Goal: Task Accomplishment & Management: Complete application form

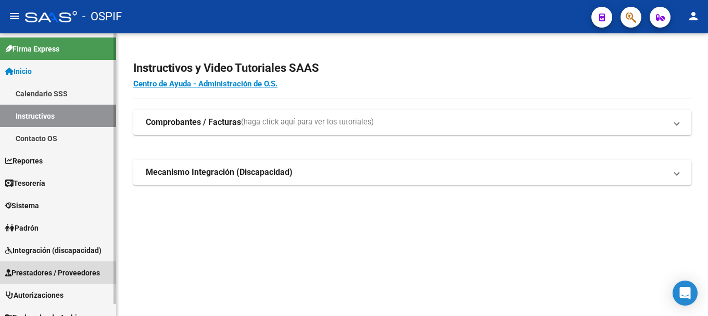
click at [44, 273] on span "Prestadores / Proveedores" at bounding box center [52, 272] width 95 height 11
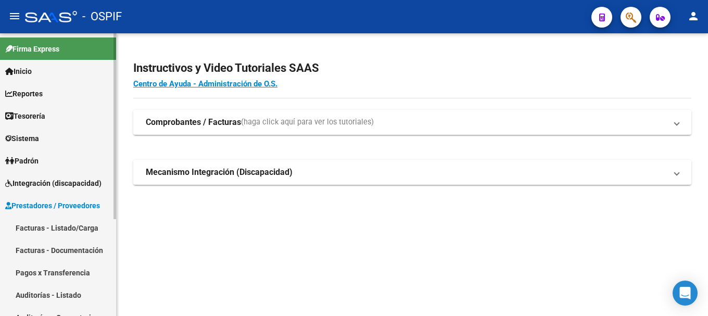
click at [50, 227] on link "Facturas - Listado/Carga" at bounding box center [58, 227] width 116 height 22
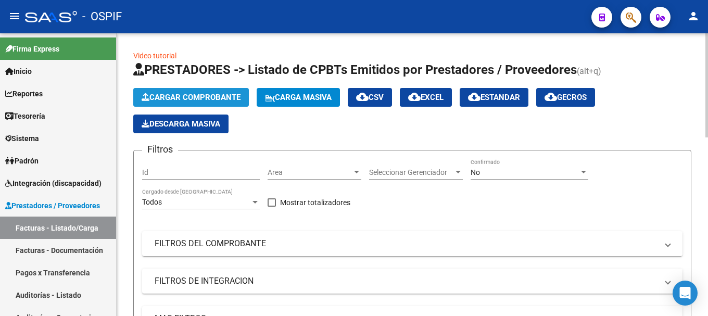
click at [177, 91] on button "Cargar Comprobante" at bounding box center [190, 97] width 115 height 19
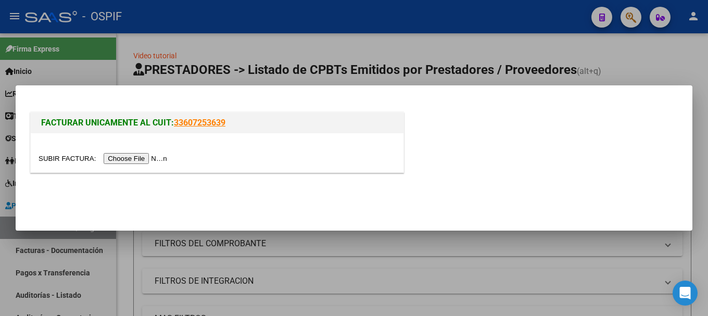
click at [136, 156] on input "file" at bounding box center [104, 158] width 132 height 11
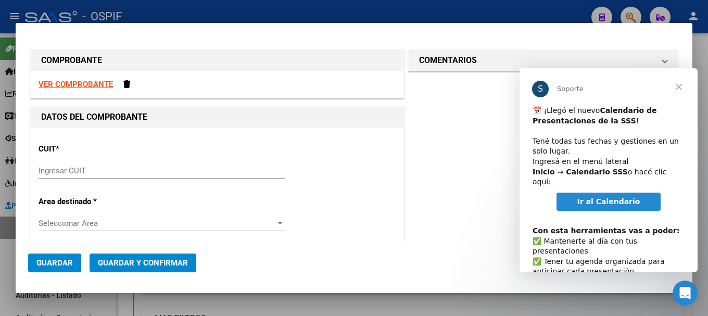
click at [79, 84] on strong "VER COMPROBANTE" at bounding box center [75, 84] width 74 height 9
click at [94, 169] on input "Ingresar CUIT" at bounding box center [161, 170] width 246 height 9
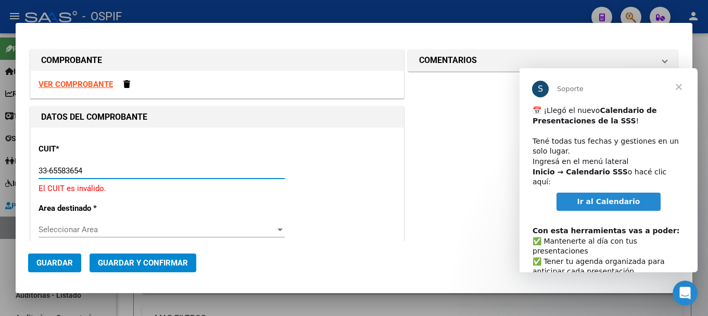
type input "33-65583654-9"
type input "5"
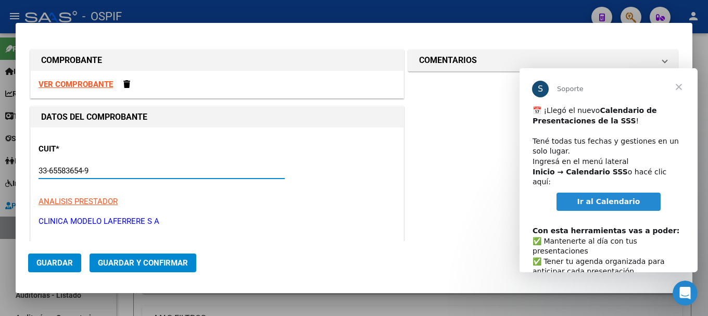
scroll to position [156, 0]
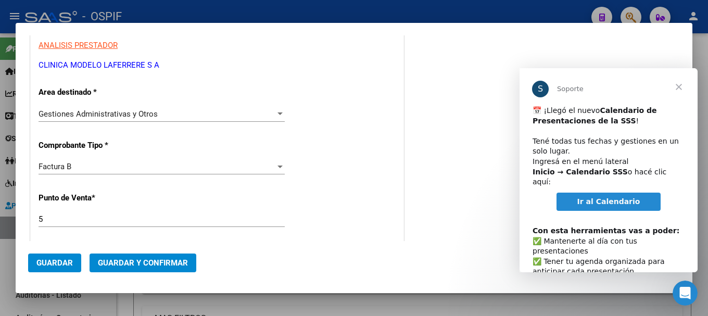
type input "33-65583654-9"
click at [277, 166] on div at bounding box center [279, 166] width 5 height 3
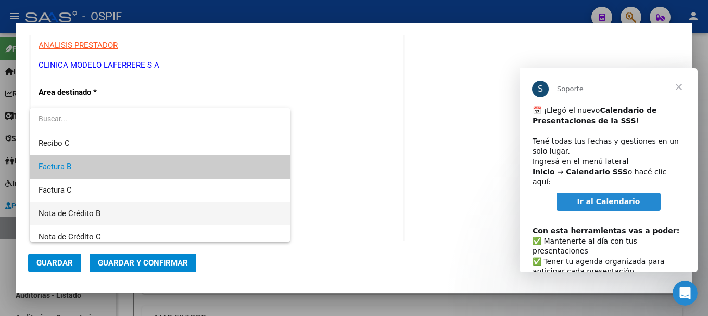
click at [110, 216] on span "Nota de Crédito B" at bounding box center [159, 213] width 243 height 23
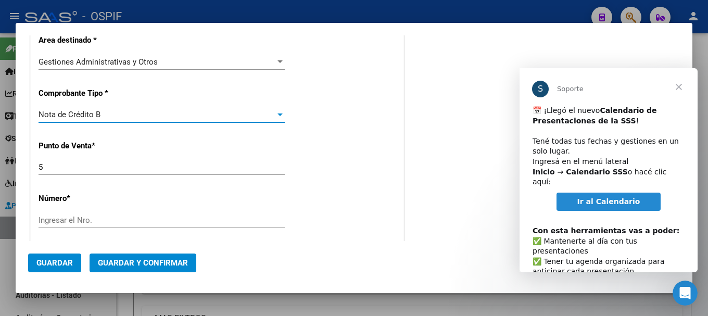
scroll to position [260, 0]
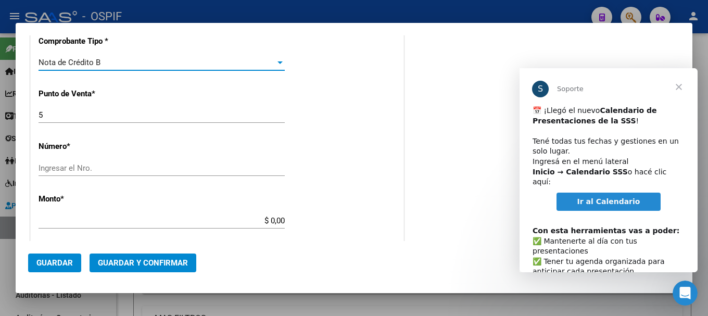
click at [122, 166] on input "Ingresar el Nro." at bounding box center [161, 167] width 246 height 9
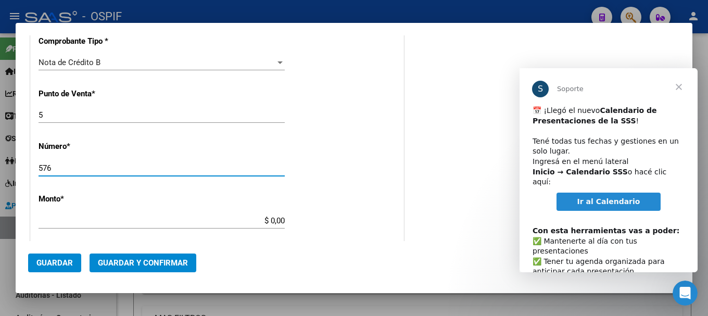
type input "576"
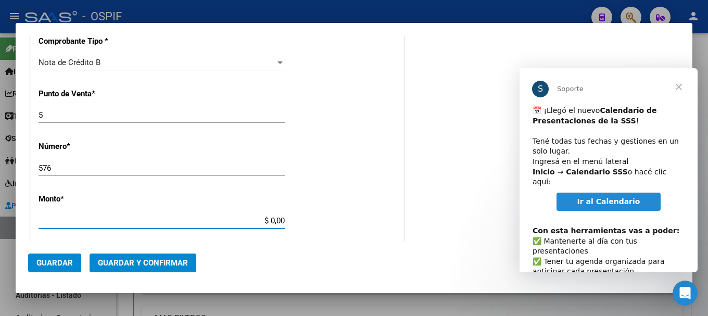
click at [266, 220] on input "$ 0,00" at bounding box center [161, 220] width 246 height 9
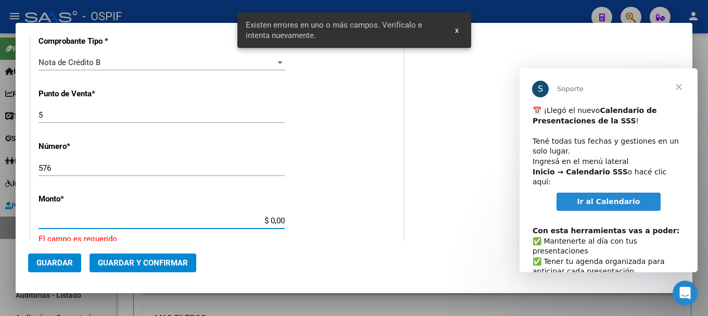
scroll to position [338, 0]
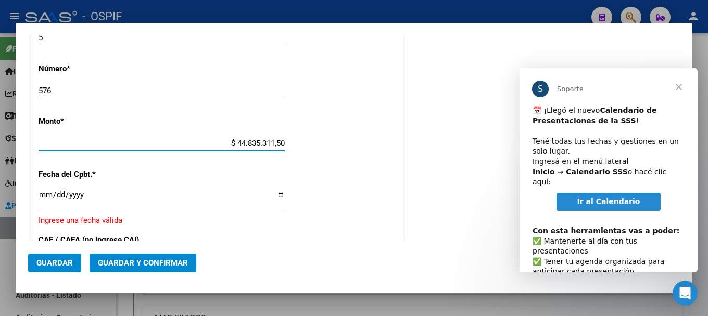
type input "$ 4.483.531,15"
click at [277, 195] on input "Ingresar la fecha" at bounding box center [161, 198] width 246 height 17
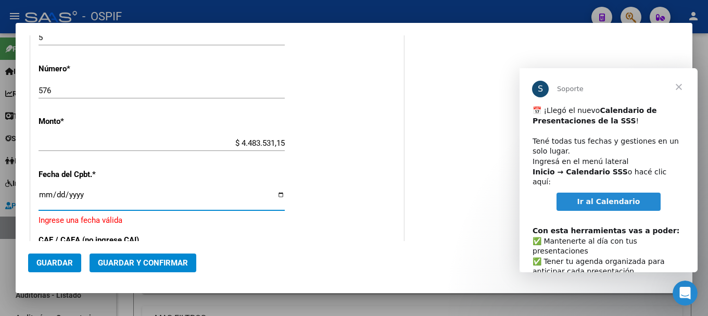
type input "[DATE]"
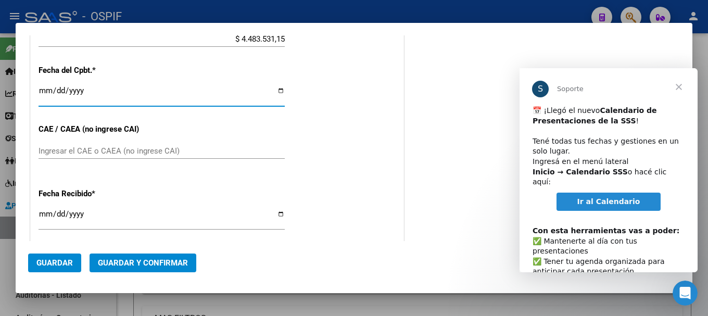
scroll to position [494, 0]
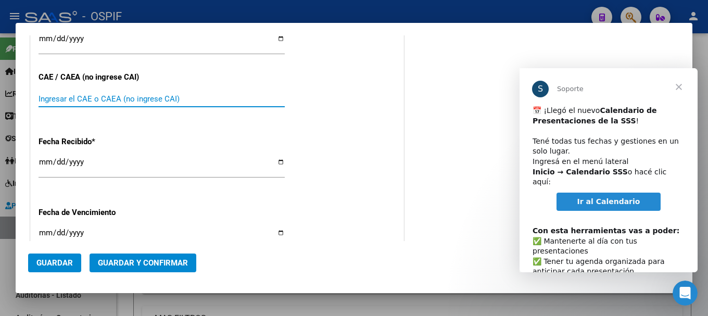
click at [152, 98] on input "Ingresar el CAE o CAEA (no ingrese CAI)" at bounding box center [161, 98] width 246 height 9
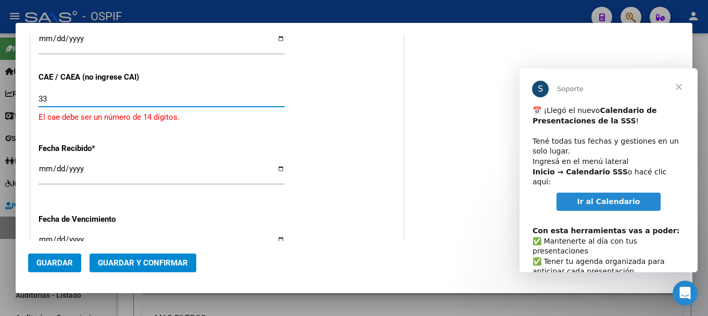
type input "3"
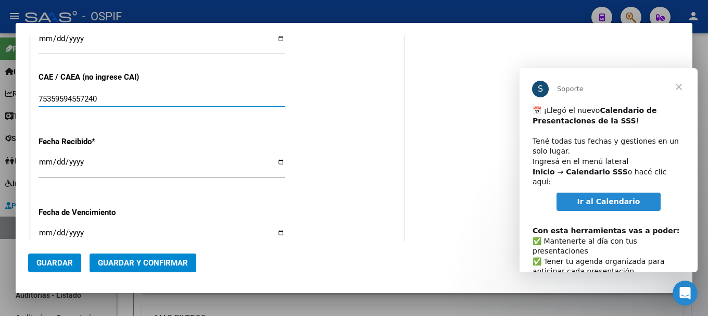
type input "75359594557240"
click at [279, 162] on input "[DATE]" at bounding box center [161, 166] width 246 height 17
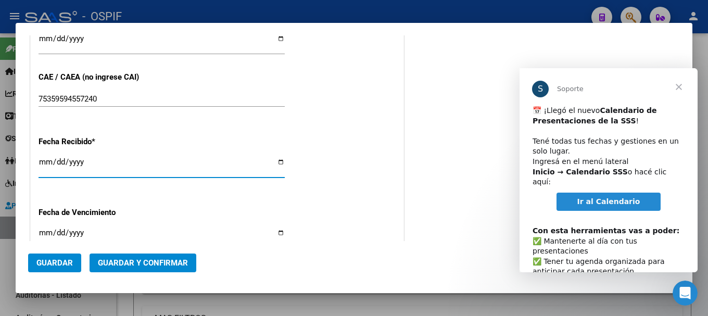
type input "[DATE]"
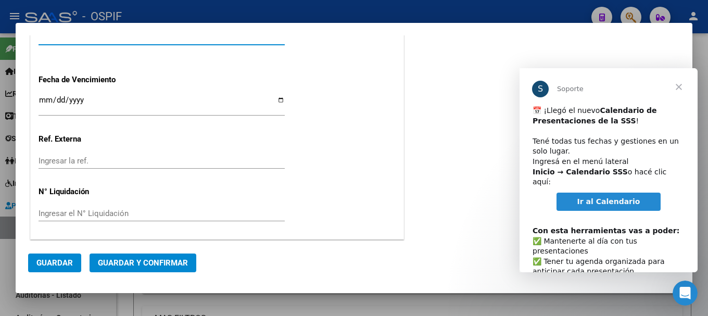
scroll to position [627, 0]
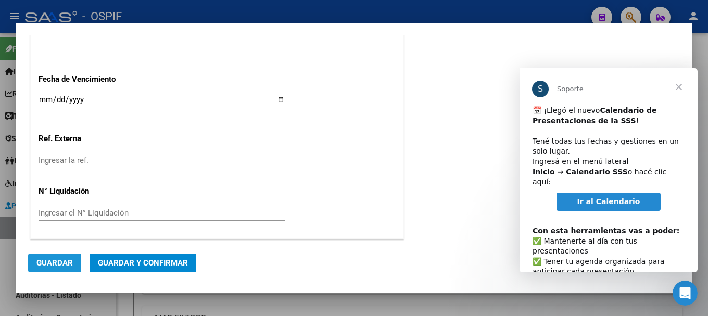
click at [59, 260] on span "Guardar" at bounding box center [54, 262] width 36 height 9
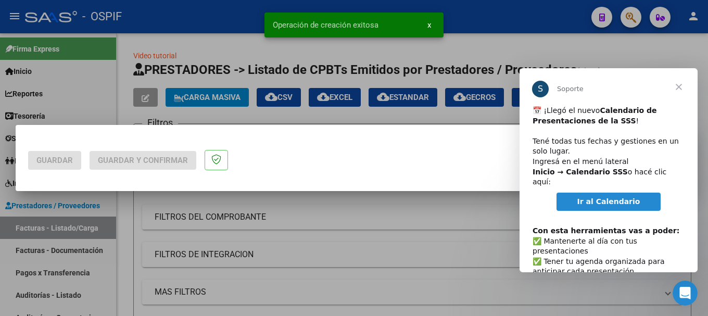
scroll to position [0, 0]
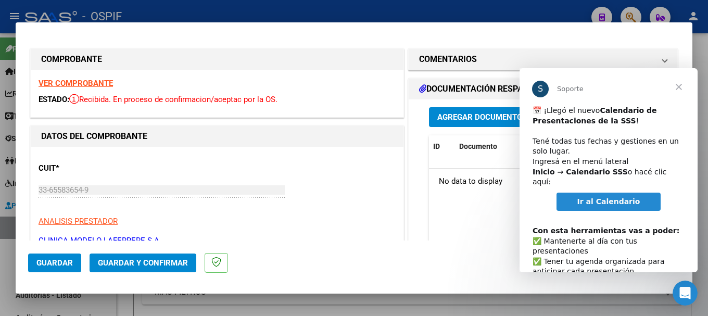
click at [55, 263] on span "Guardar" at bounding box center [54, 262] width 36 height 9
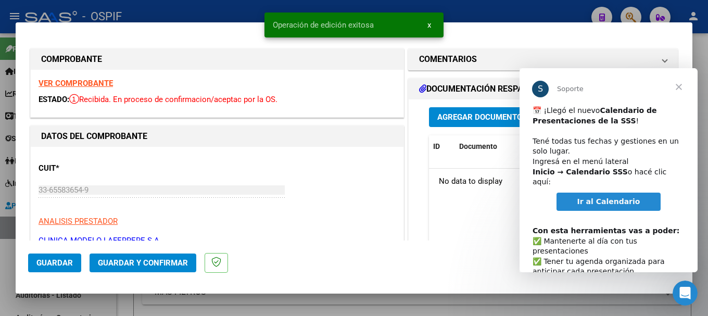
click at [575, 192] on link "Ir al Calendario" at bounding box center [608, 201] width 105 height 19
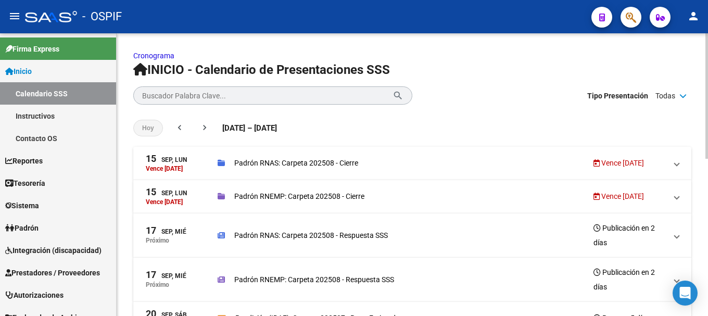
click at [315, 161] on p "Padrón RNAS: Carpeta 202508 - Cierre" at bounding box center [296, 162] width 124 height 11
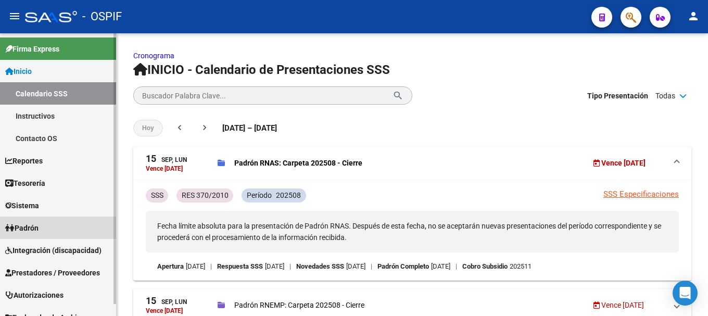
click at [78, 217] on link "Padrón" at bounding box center [58, 227] width 116 height 22
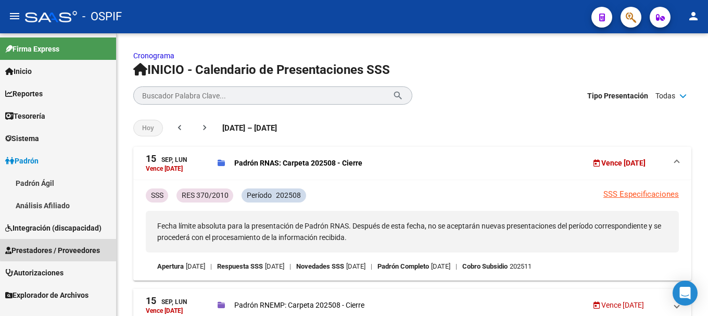
click at [71, 248] on span "Prestadores / Proveedores" at bounding box center [52, 250] width 95 height 11
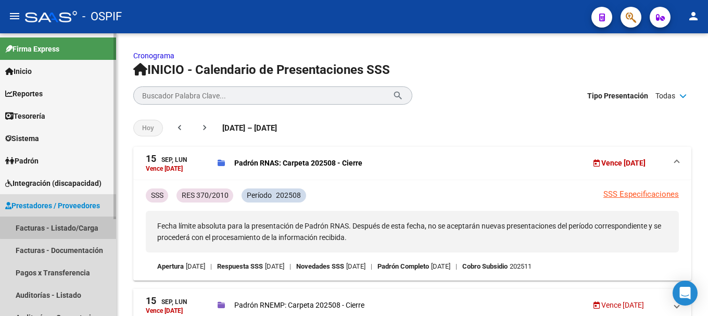
click at [68, 226] on link "Facturas - Listado/Carga" at bounding box center [58, 227] width 116 height 22
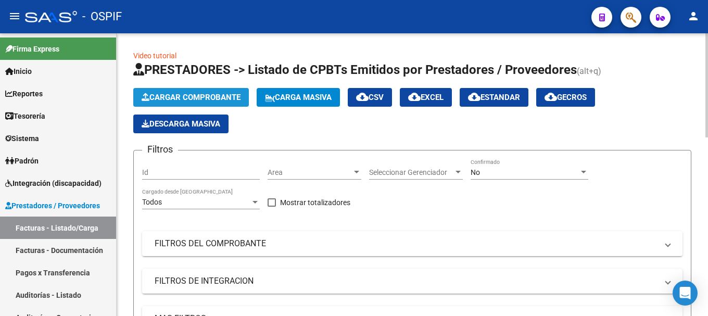
click at [189, 93] on span "Cargar Comprobante" at bounding box center [191, 97] width 99 height 9
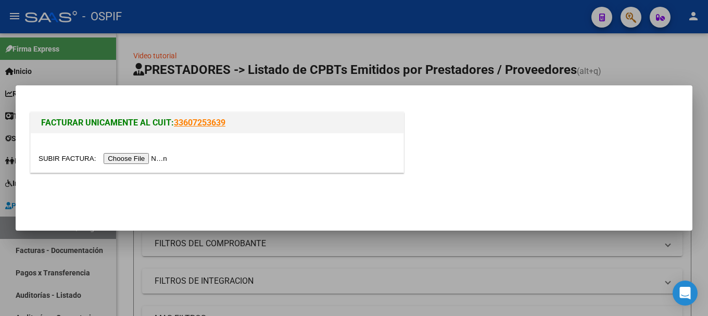
click at [146, 160] on input "file" at bounding box center [104, 158] width 132 height 11
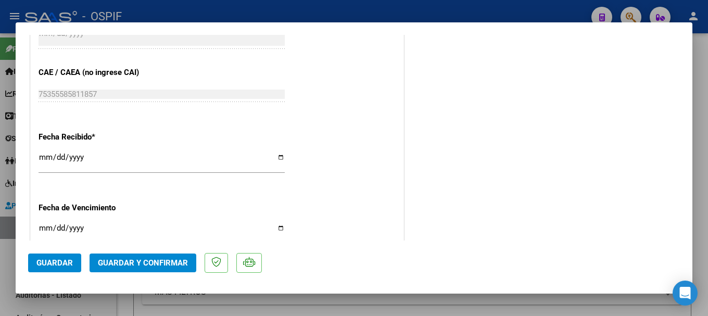
scroll to position [572, 0]
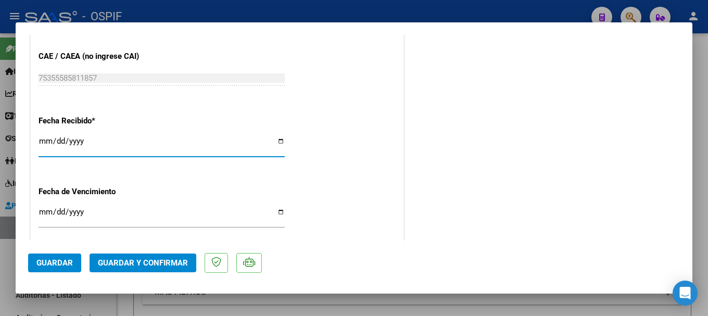
click at [277, 141] on input "[DATE]" at bounding box center [161, 145] width 246 height 17
type input "[DATE]"
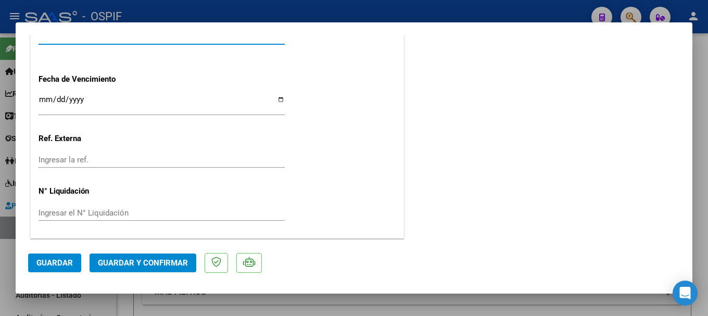
scroll to position [685, 0]
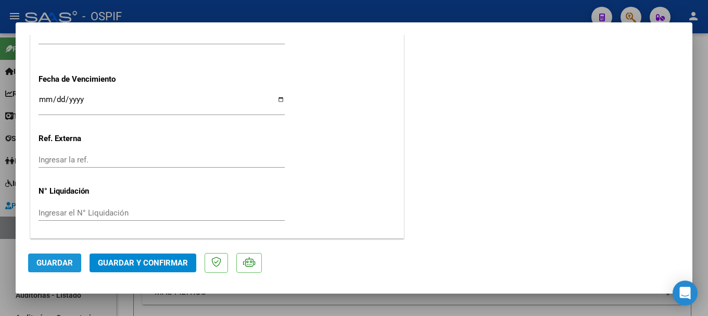
click at [61, 259] on span "Guardar" at bounding box center [54, 262] width 36 height 9
drag, startPoint x: 46, startPoint y: 262, endPoint x: 126, endPoint y: 164, distance: 126.0
click at [47, 259] on span "Guardar" at bounding box center [54, 262] width 36 height 9
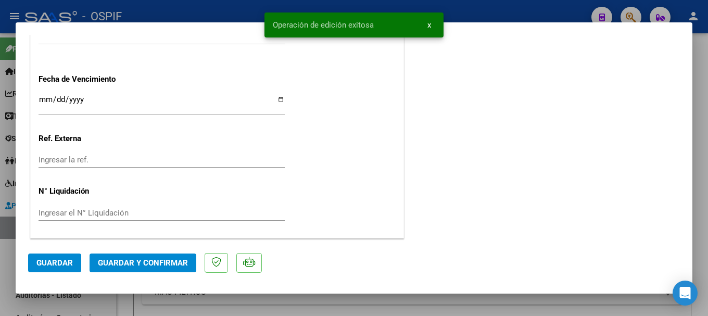
click at [204, 14] on div at bounding box center [354, 158] width 708 height 316
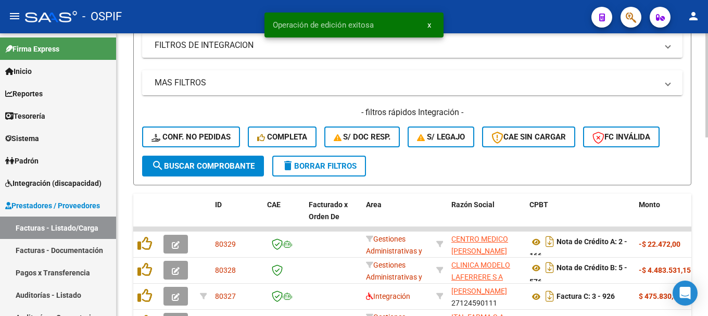
scroll to position [260, 0]
